Goal: Communication & Community: Answer question/provide support

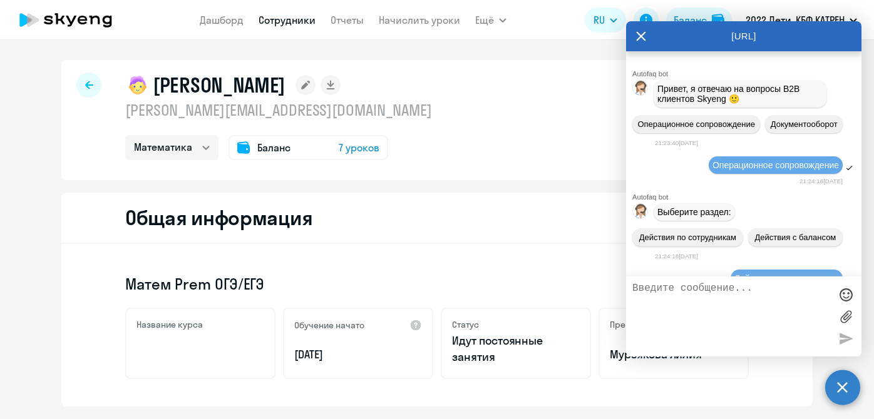
select select "math"
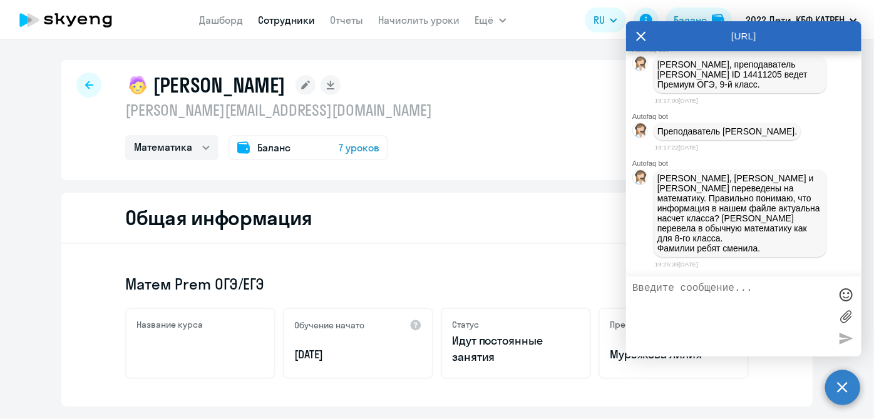
scroll to position [149679, 0]
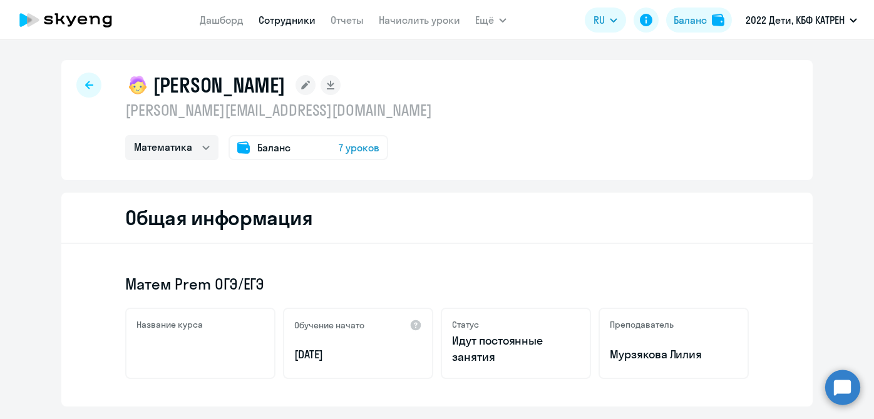
select select "math"
click at [205, 20] on link "Дашборд" at bounding box center [222, 20] width 44 height 13
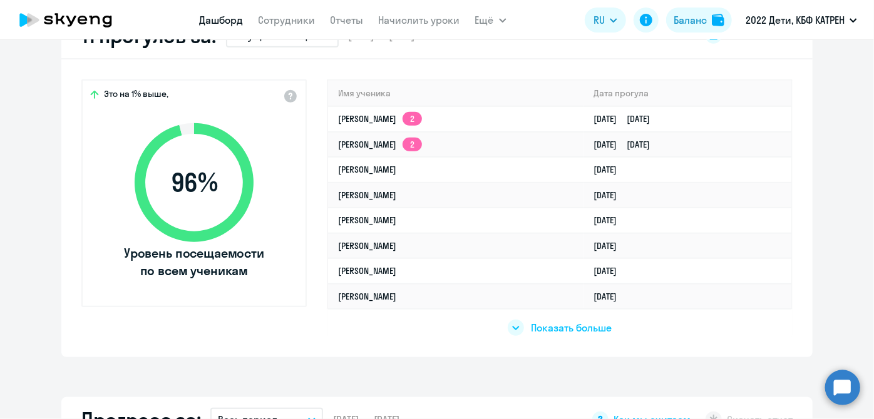
scroll to position [398, 0]
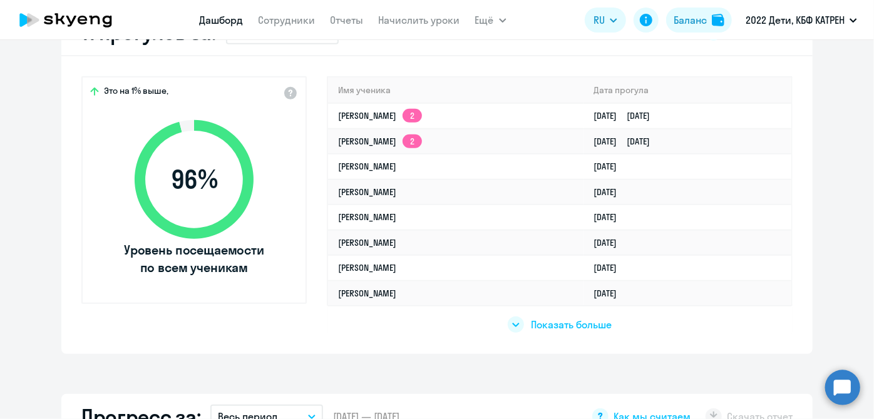
select select "30"
click at [836, 384] on circle at bounding box center [842, 387] width 35 height 35
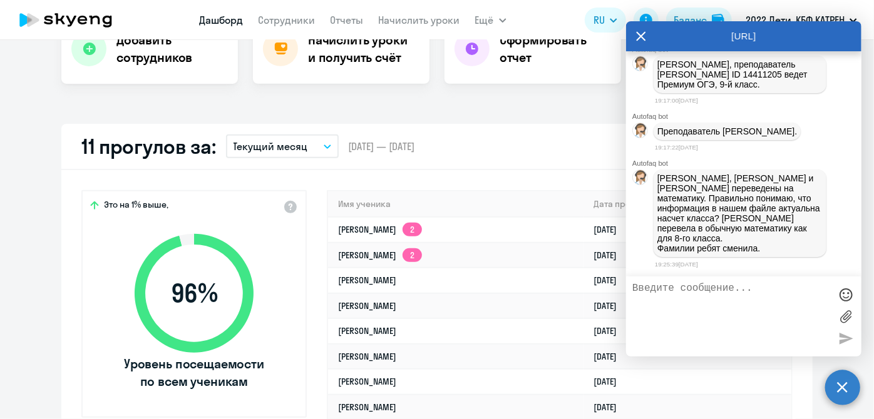
scroll to position [149850, 0]
click at [839, 295] on div at bounding box center [845, 294] width 19 height 19
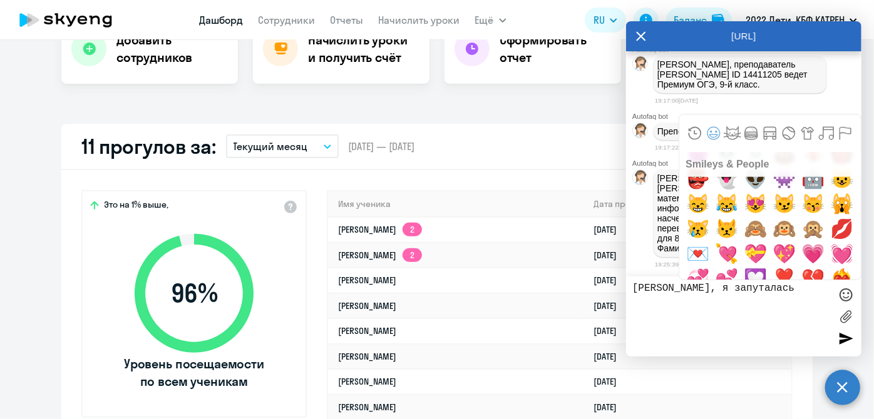
scroll to position [512, 0]
click at [749, 227] on span "🙈" at bounding box center [755, 228] width 29 height 25
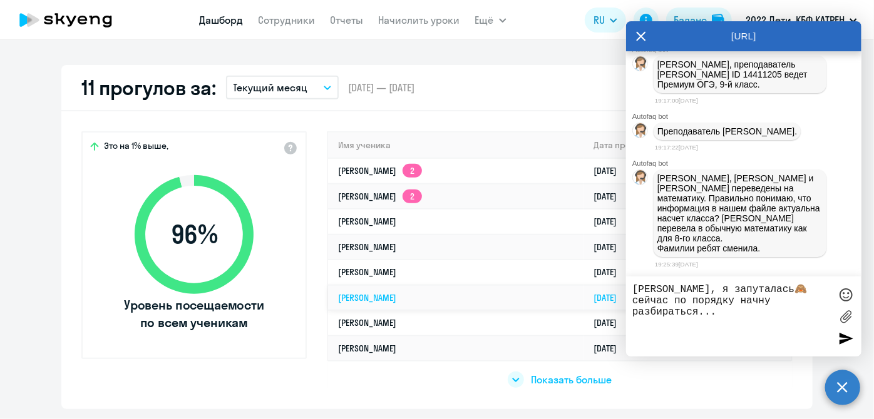
scroll to position [398, 0]
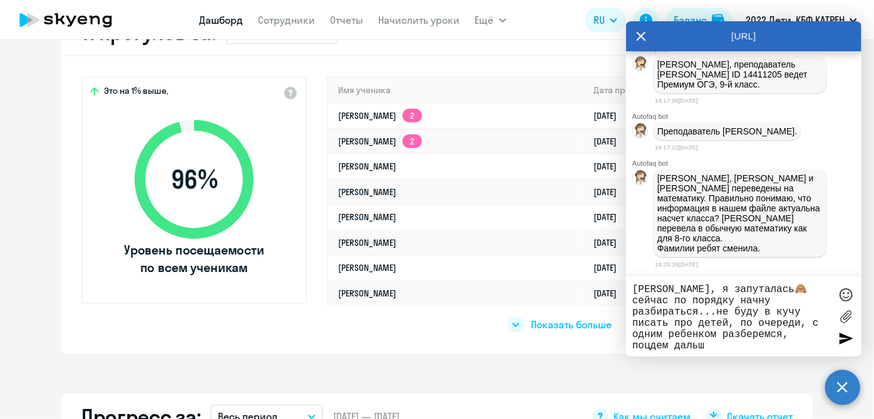
type textarea "Таня, я запуталась🙈 сейчас по порядку начну разбираться...не буду в кучу писать…"
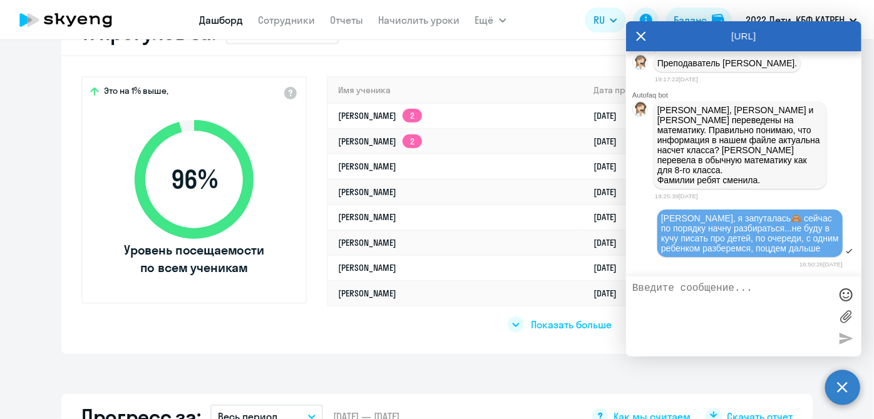
scroll to position [148725, 0]
drag, startPoint x: 727, startPoint y: 160, endPoint x: 684, endPoint y: 167, distance: 43.2
copy span "37502635 Тимакова Арина"
click at [702, 292] on textarea at bounding box center [731, 317] width 198 height 68
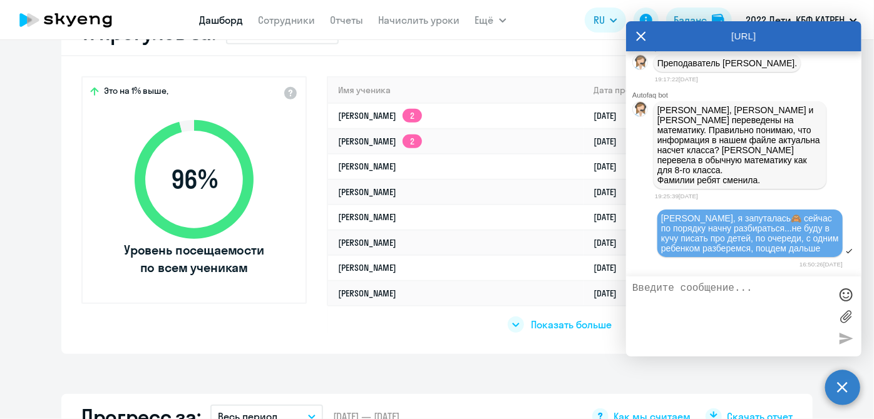
paste textarea "37502635 Тимакова Арина"
click at [724, 292] on textarea "37502635 Тимакова Арина предмет изменили" at bounding box center [731, 317] width 198 height 68
click at [720, 300] on textarea "37502635 Тимакова Арина предмет изменили" at bounding box center [731, 317] width 198 height 68
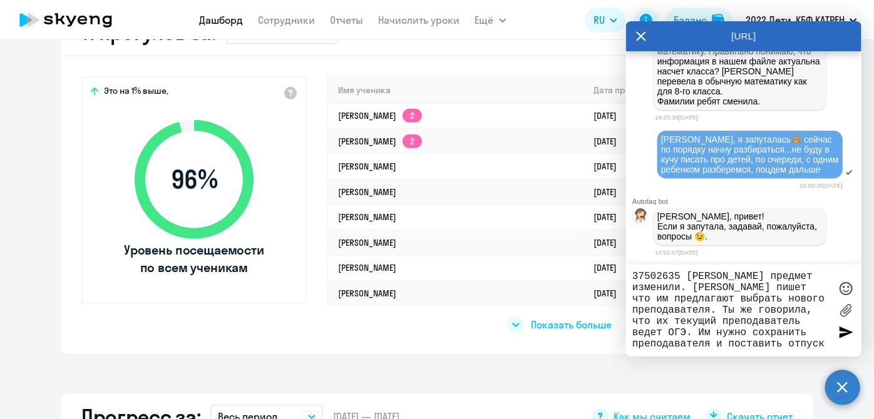
scroll to position [0, 0]
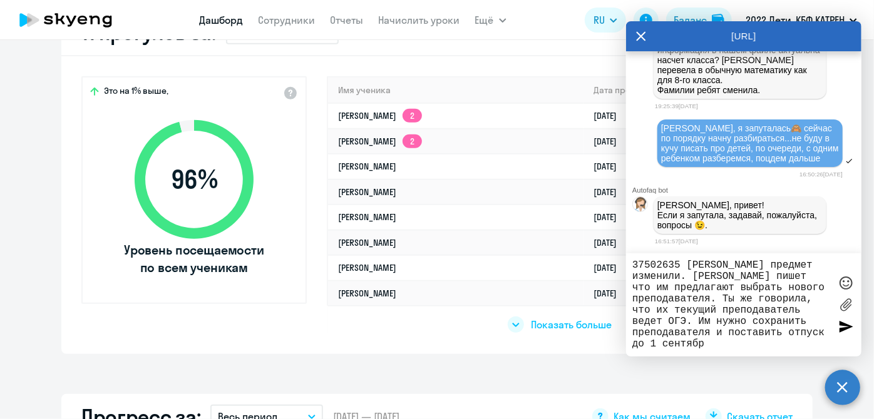
type textarea "37502635 Тимакова Арина предмет изменили. РУ пишет что им предлагают выбрать но…"
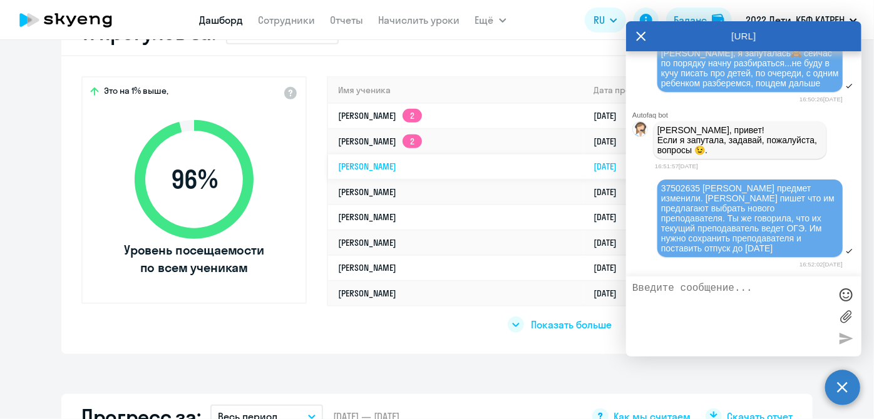
scroll to position [150087, 0]
